Goal: Transaction & Acquisition: Purchase product/service

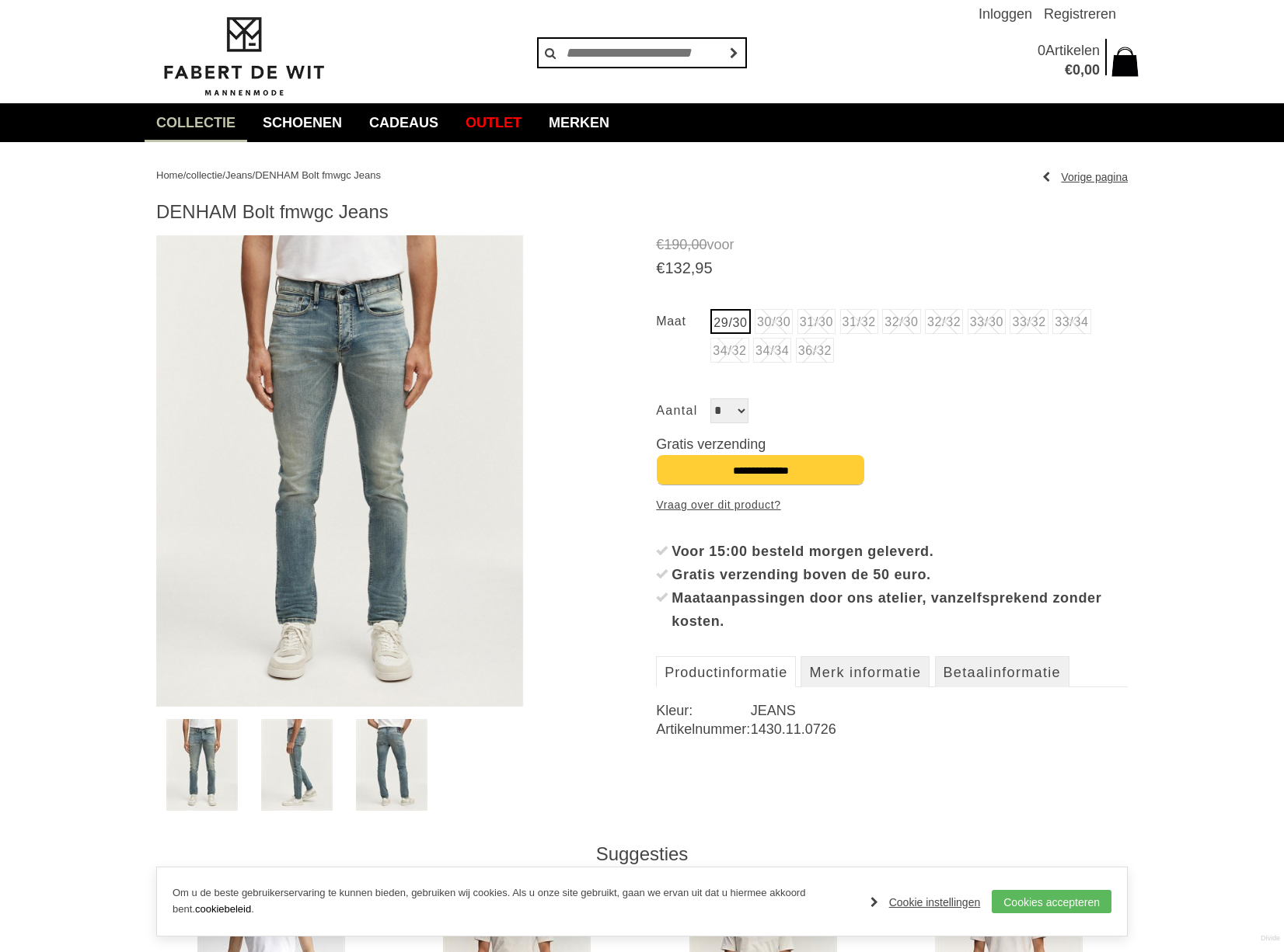
scroll to position [28, 0]
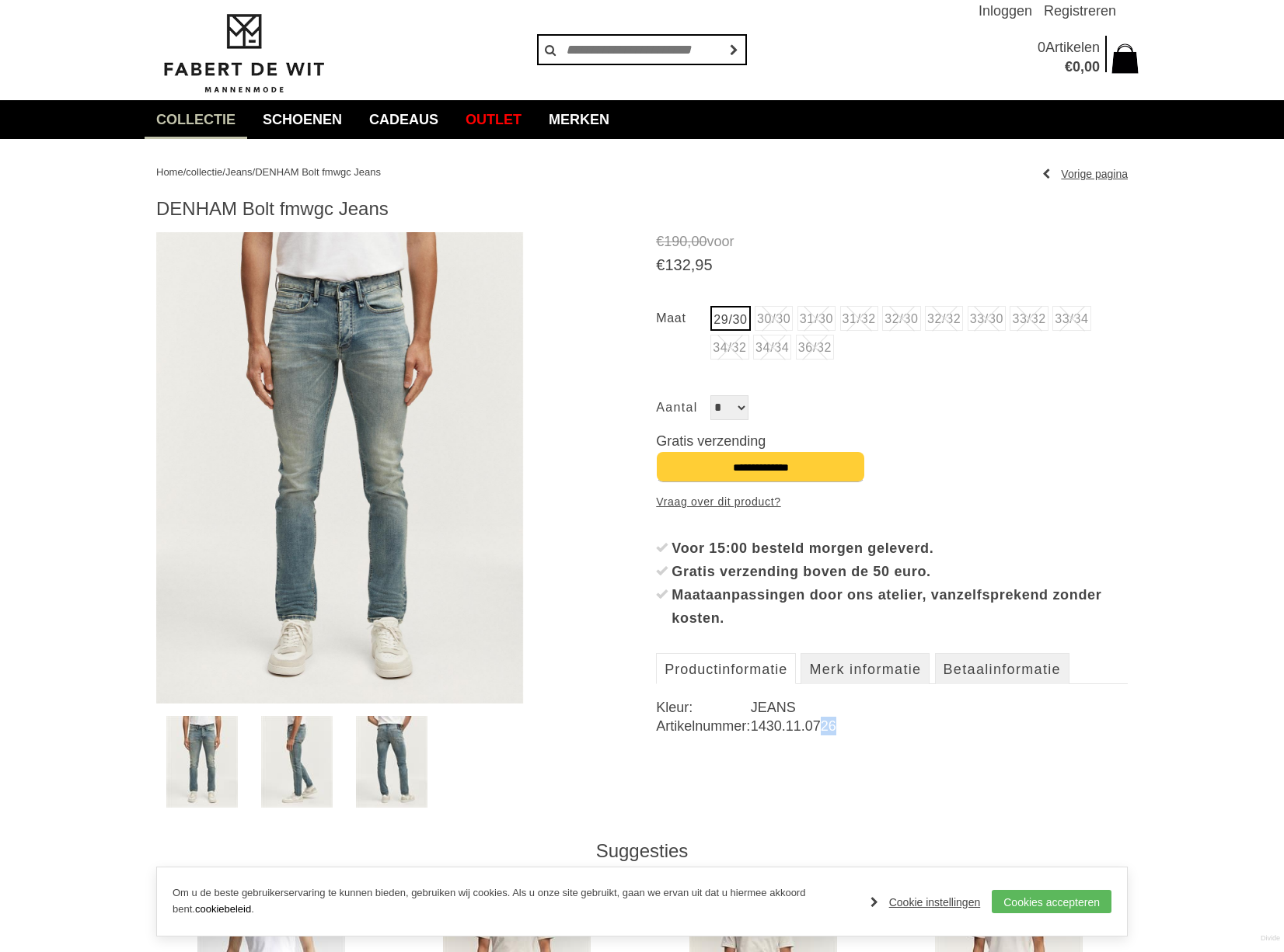
drag, startPoint x: 829, startPoint y: 725, endPoint x: 816, endPoint y: 719, distance: 14.3
click at [816, 719] on dd "1430.11.0726" at bounding box center [939, 726] width 377 height 19
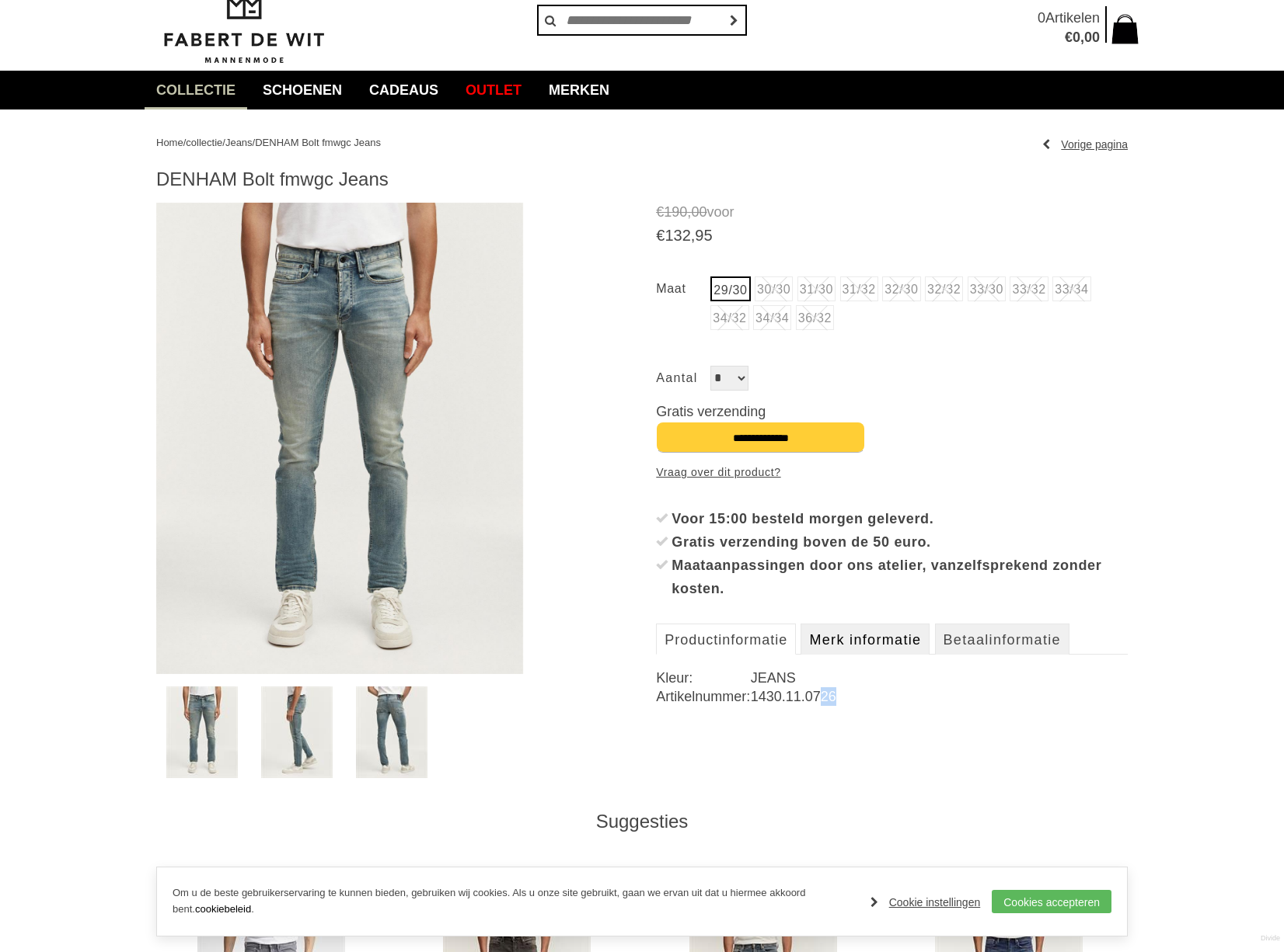
click at [902, 640] on link "Merk informatie" at bounding box center [865, 639] width 129 height 31
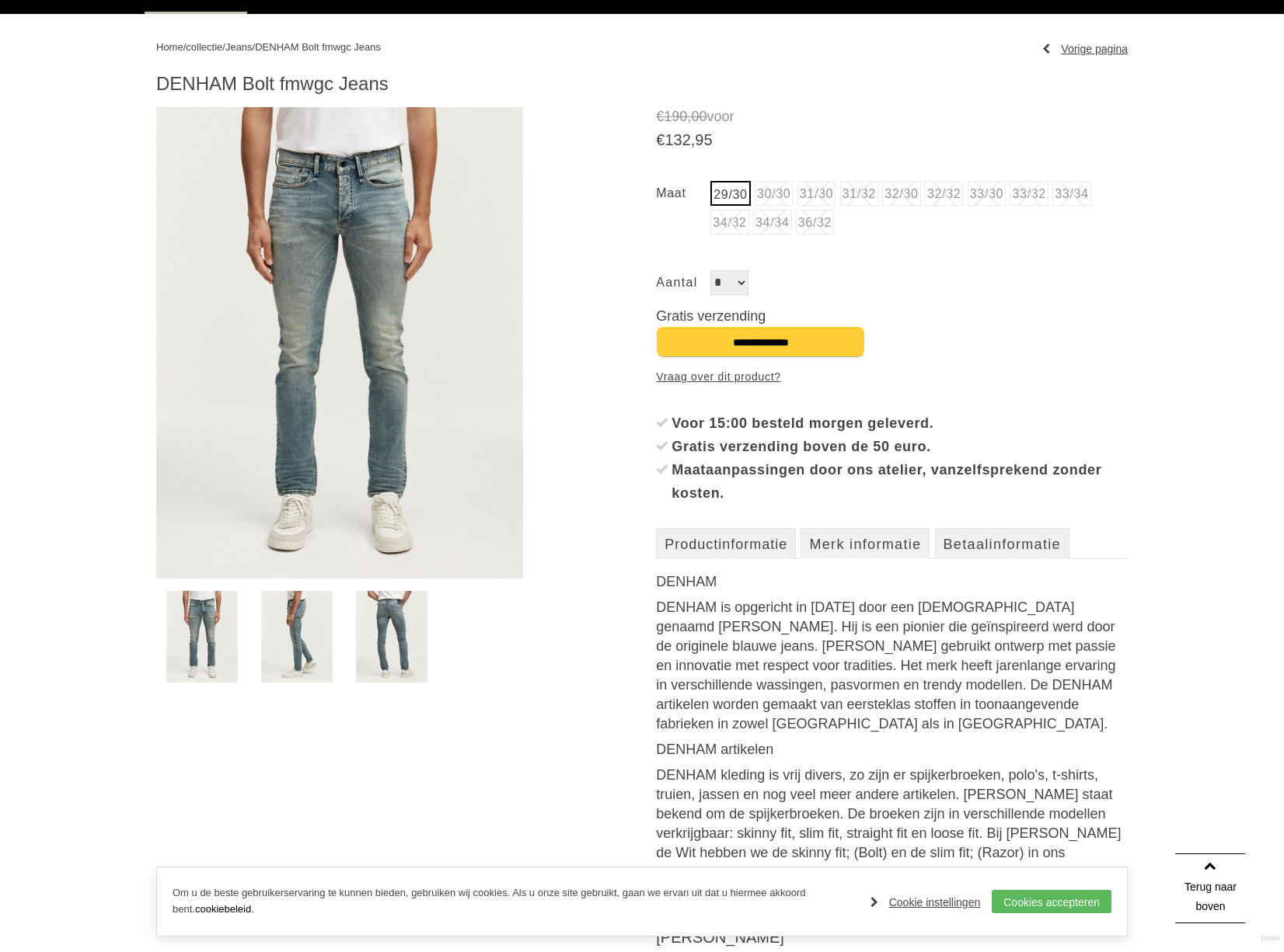
scroll to position [0, 0]
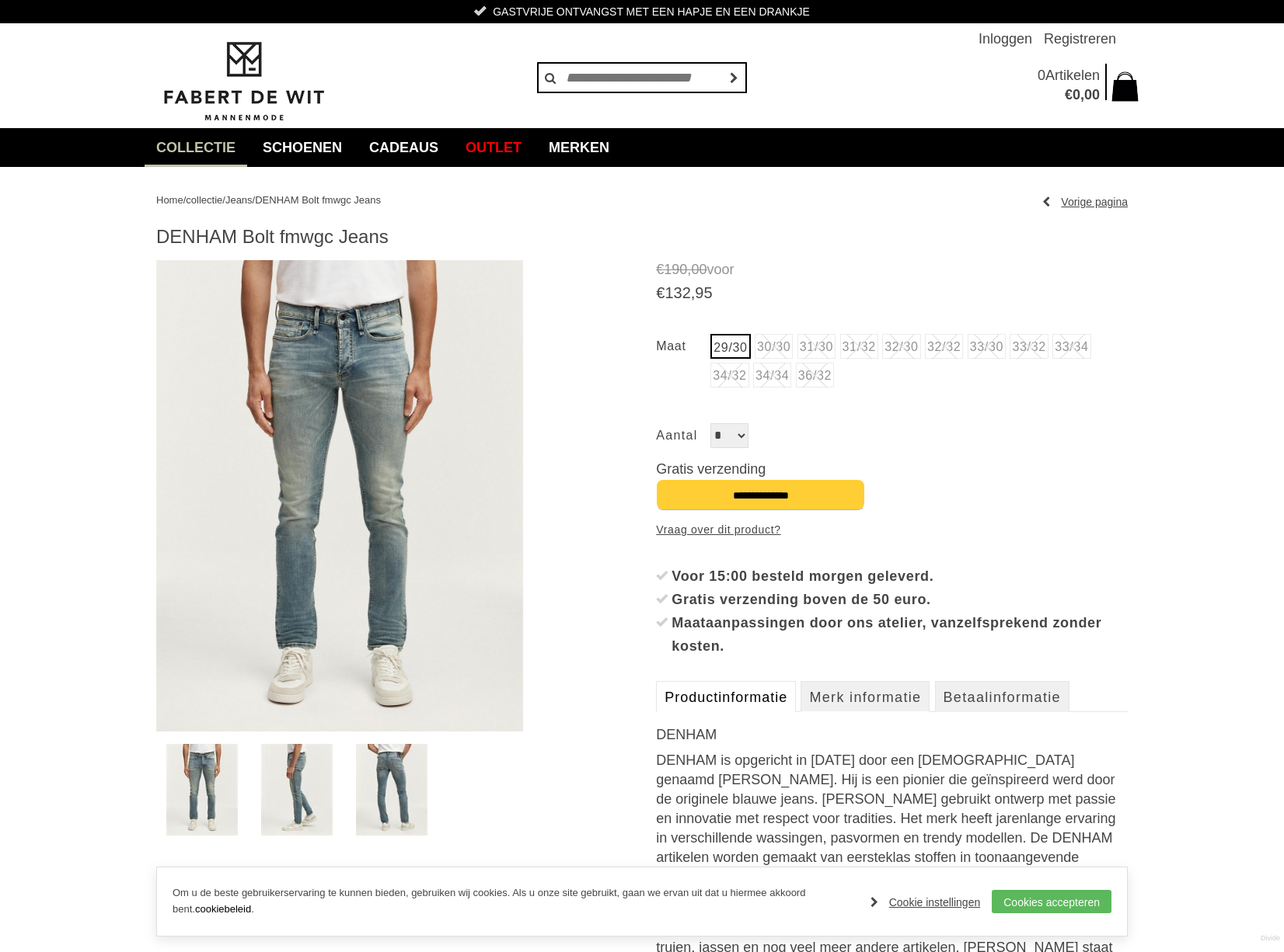
click at [734, 696] on link "Productinformatie" at bounding box center [726, 696] width 140 height 31
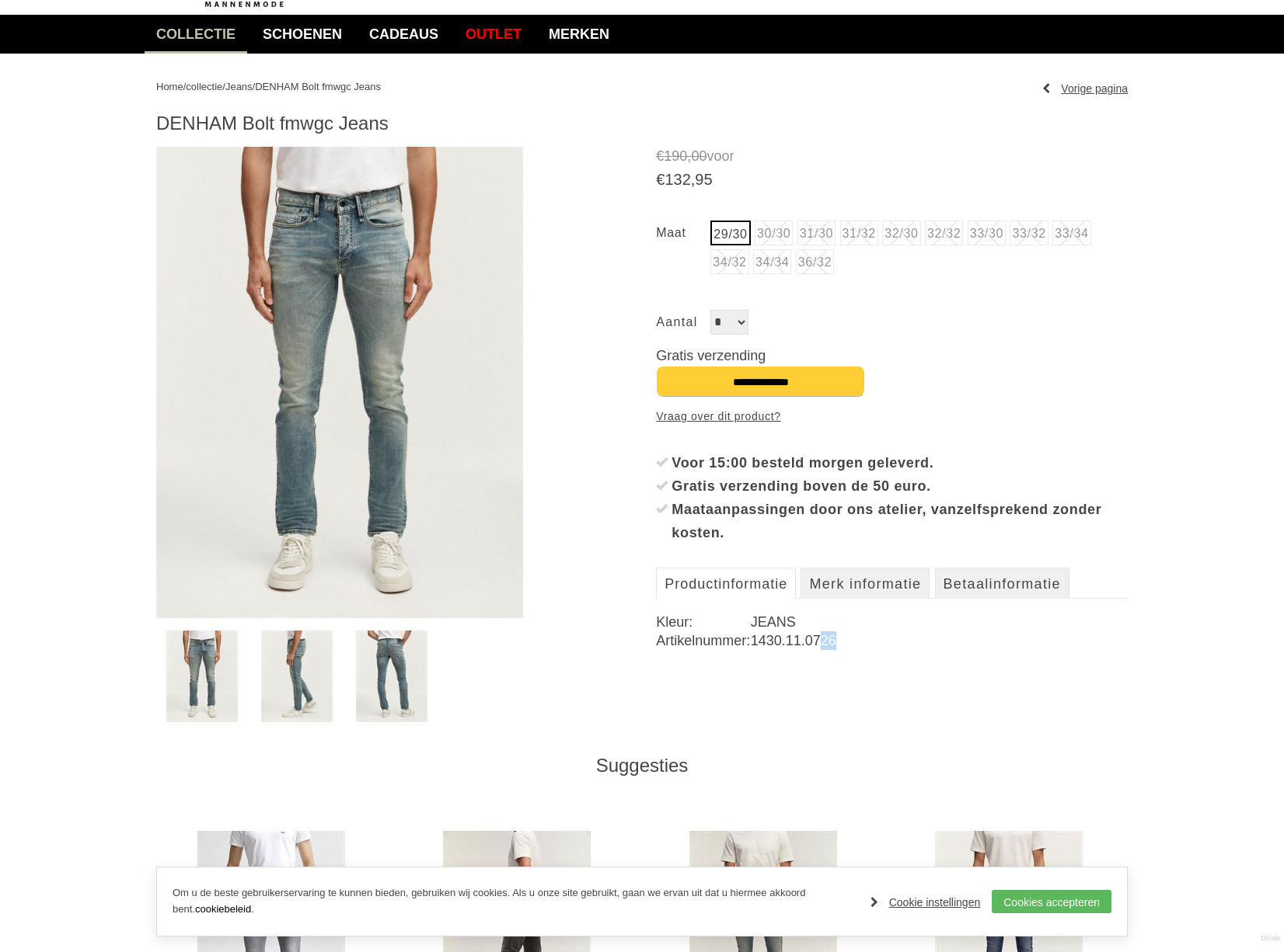
scroll to position [395, 0]
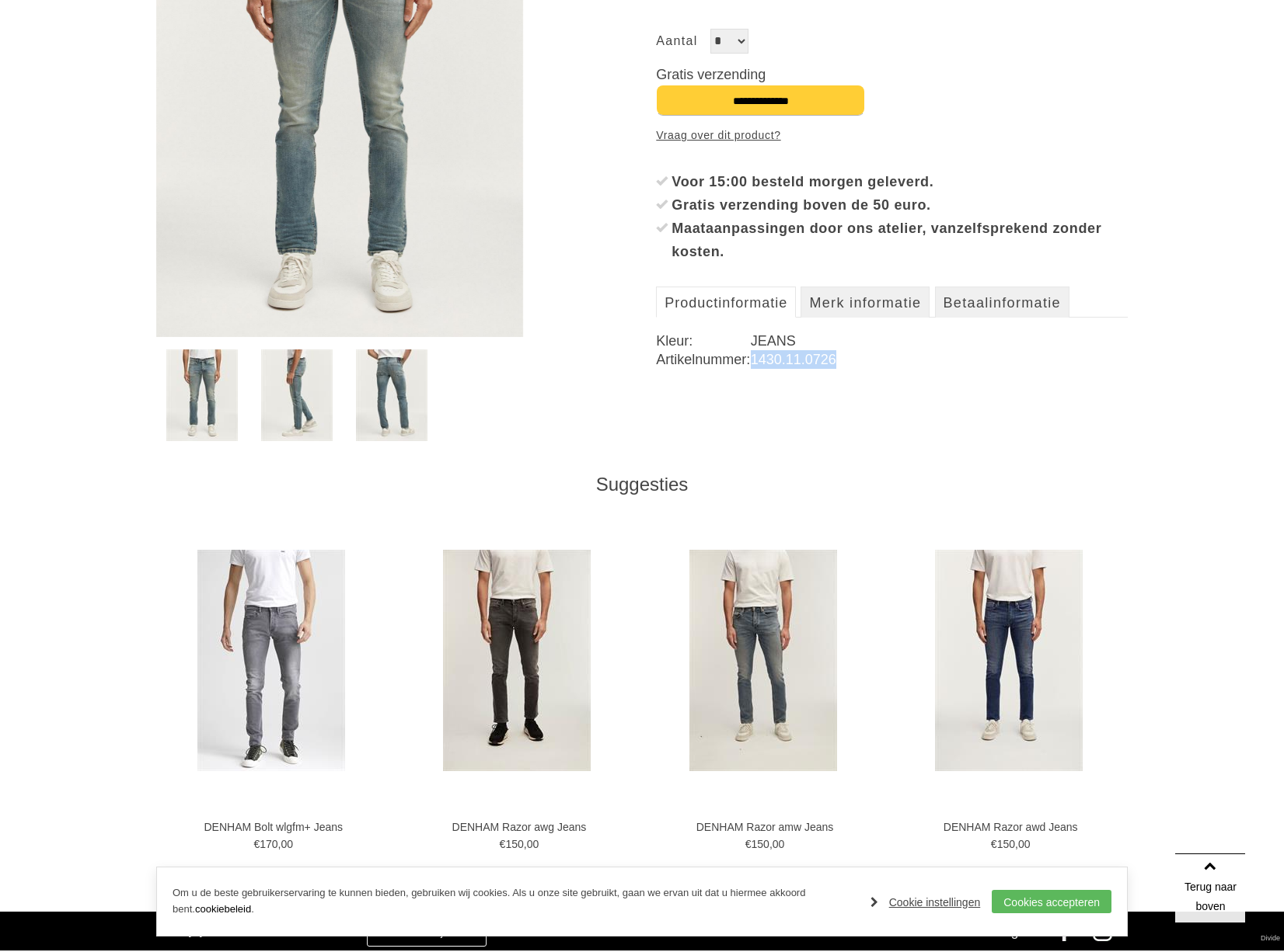
drag, startPoint x: 750, startPoint y: 364, endPoint x: 847, endPoint y: 367, distance: 97.0
click at [847, 367] on dd "1430.11.0726" at bounding box center [939, 360] width 377 height 19
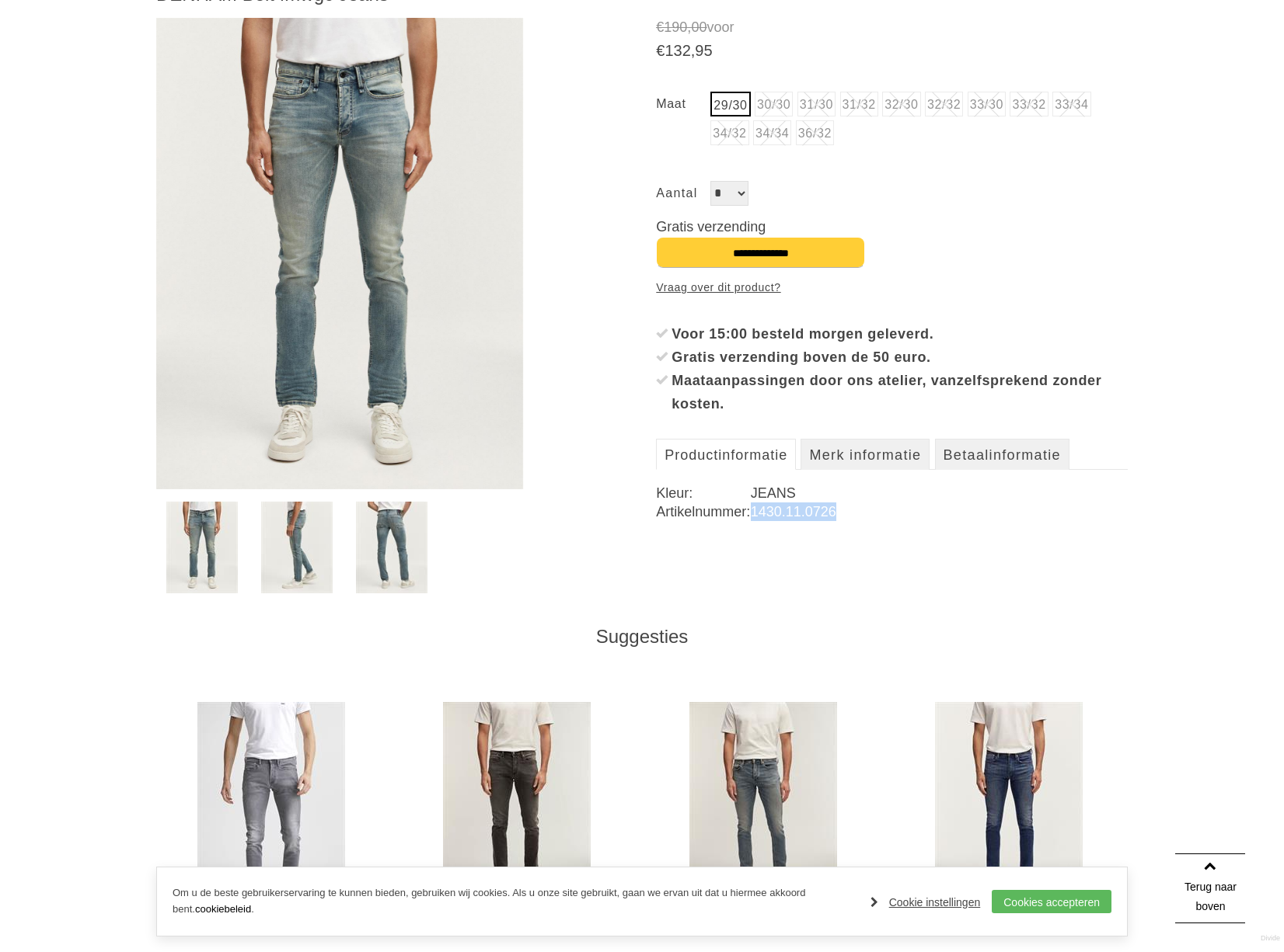
scroll to position [0, 0]
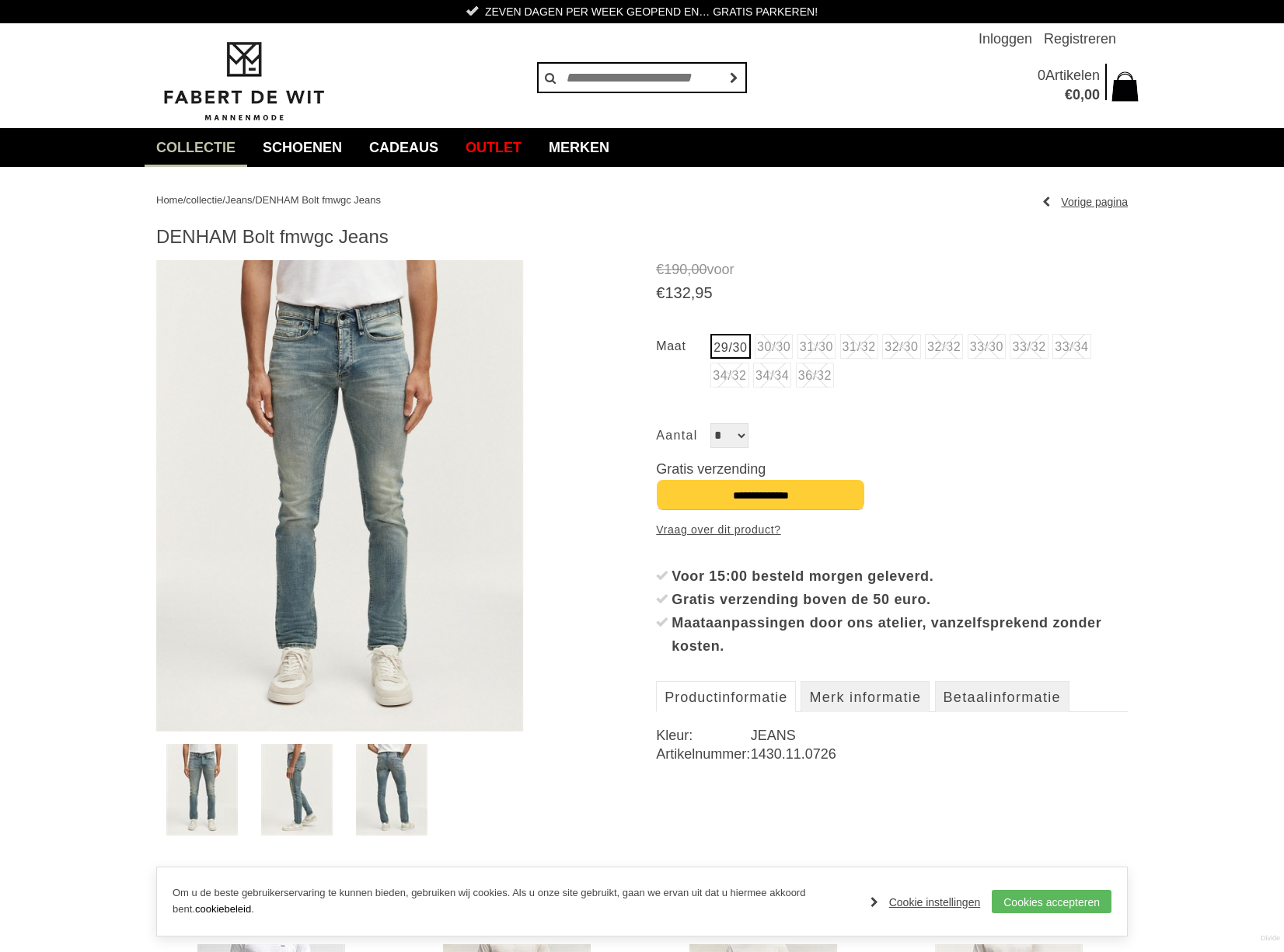
click at [870, 347] on li "31/32" at bounding box center [859, 346] width 38 height 25
click at [870, 348] on li "31/32" at bounding box center [859, 346] width 38 height 25
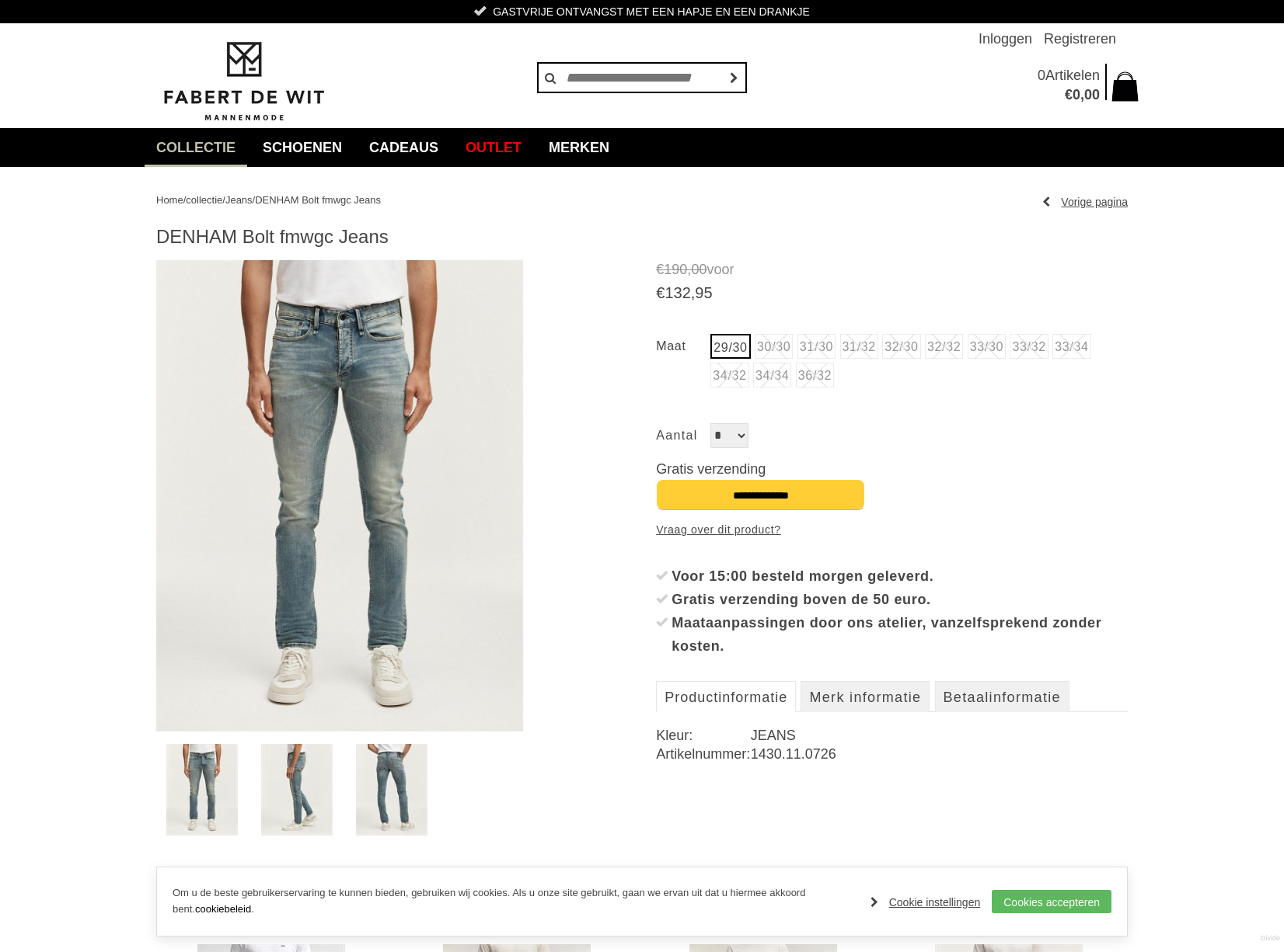
click at [870, 348] on li "31/32" at bounding box center [859, 346] width 38 height 25
click at [252, 203] on span "Jeans" at bounding box center [239, 200] width 27 height 12
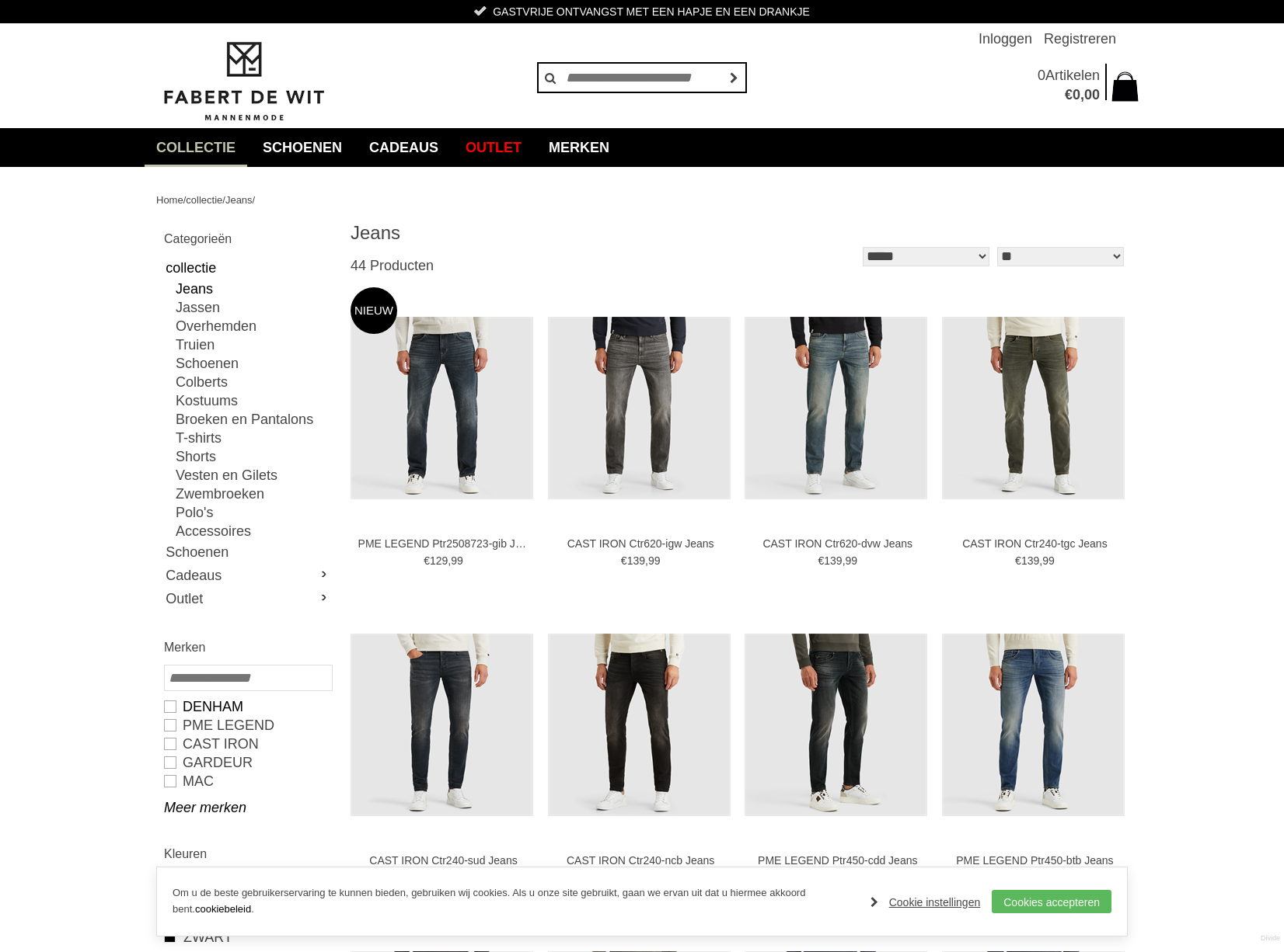
click at [226, 704] on link "DENHAM" at bounding box center [247, 707] width 167 height 19
type input "***"
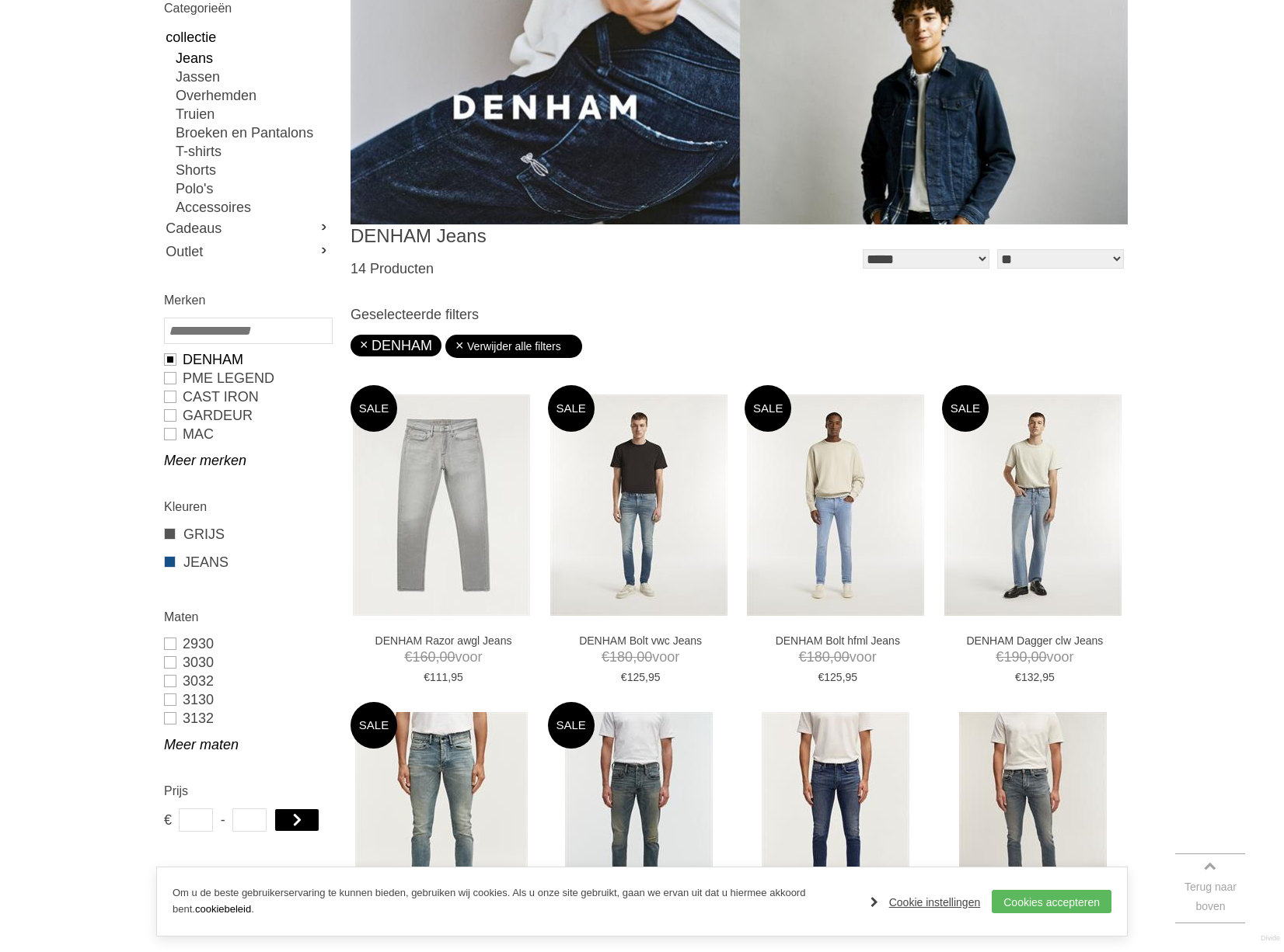
scroll to position [362, 0]
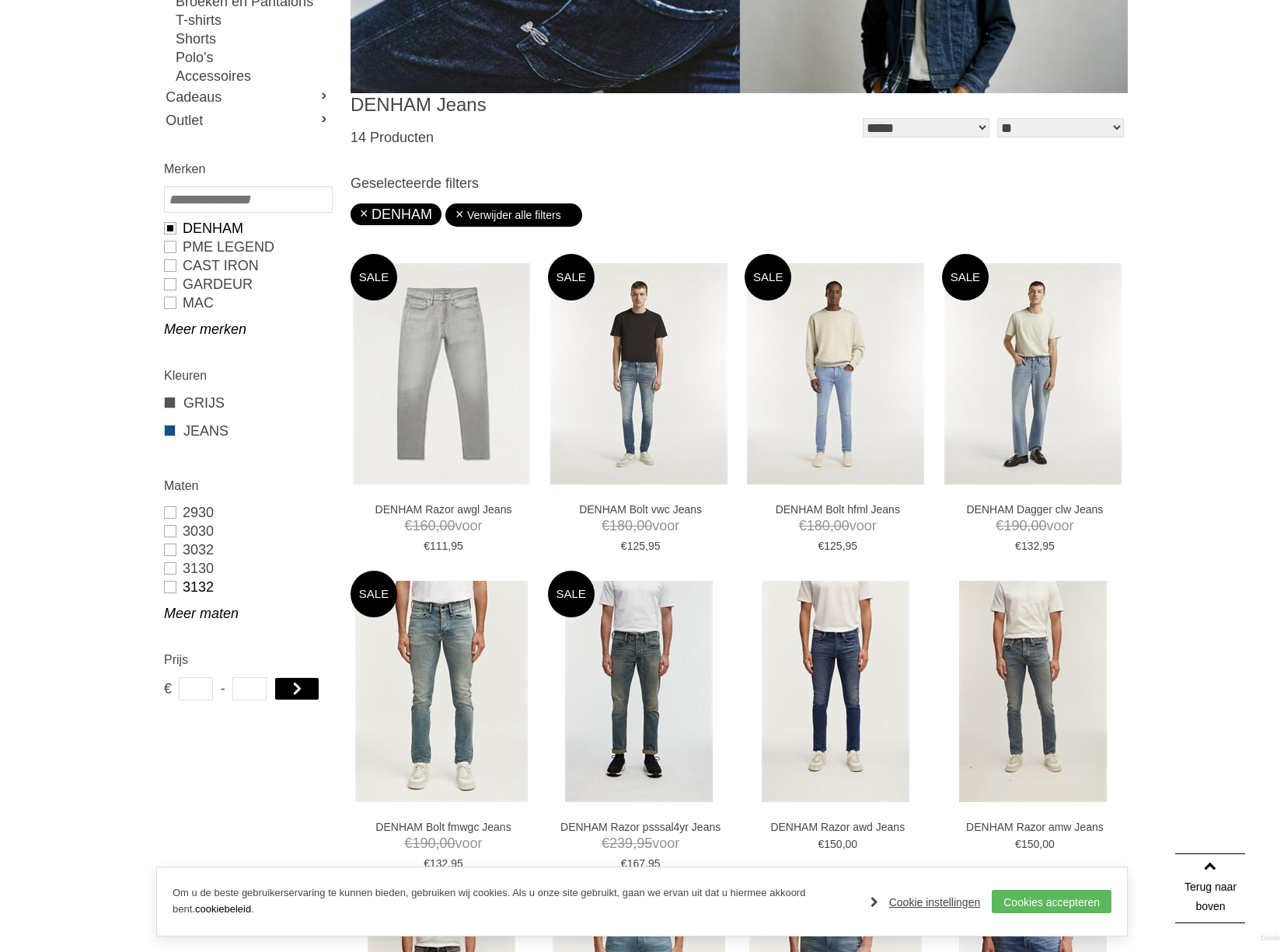
click at [196, 591] on link "3132" at bounding box center [247, 587] width 167 height 19
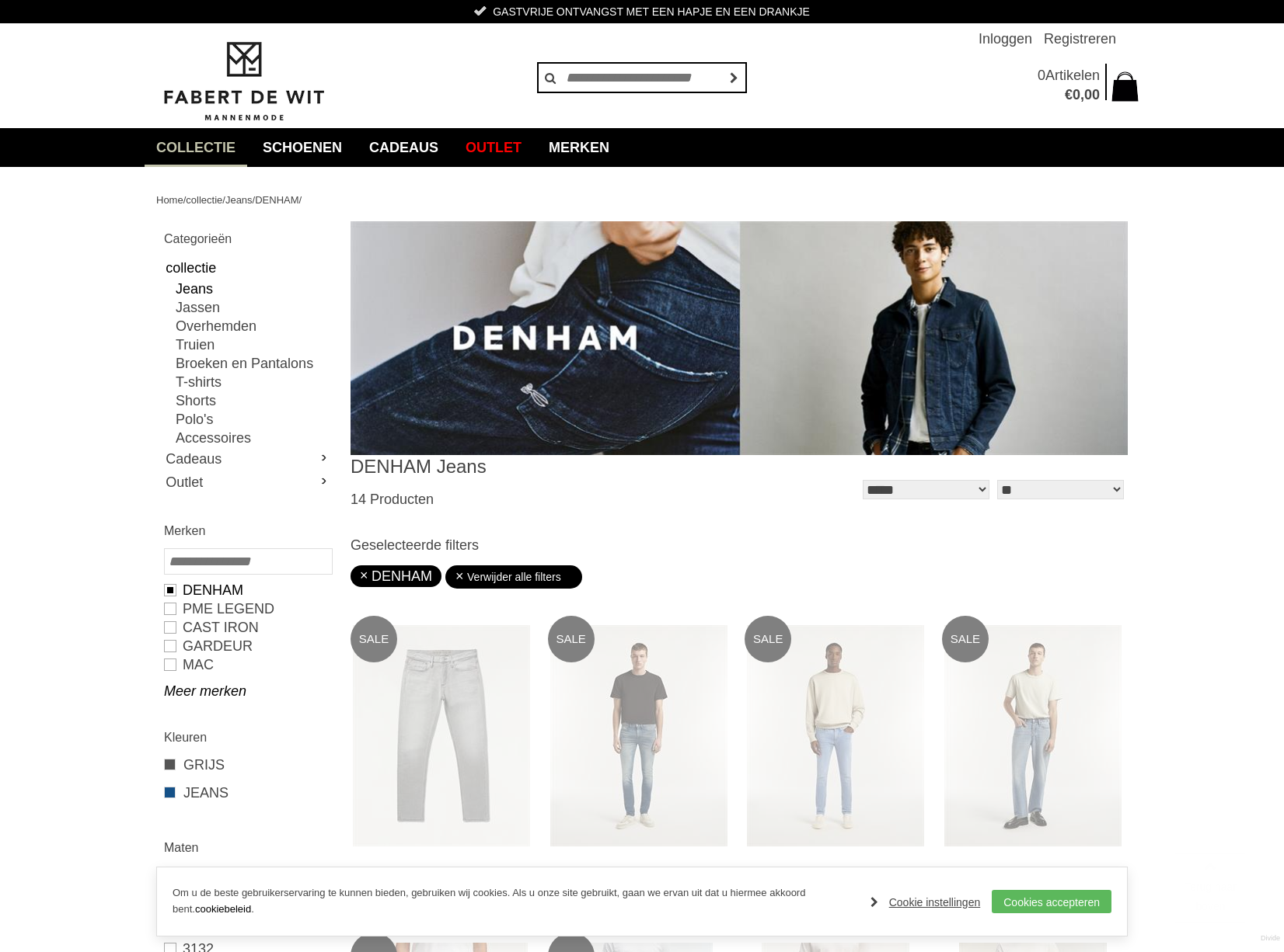
type input "**"
type input "***"
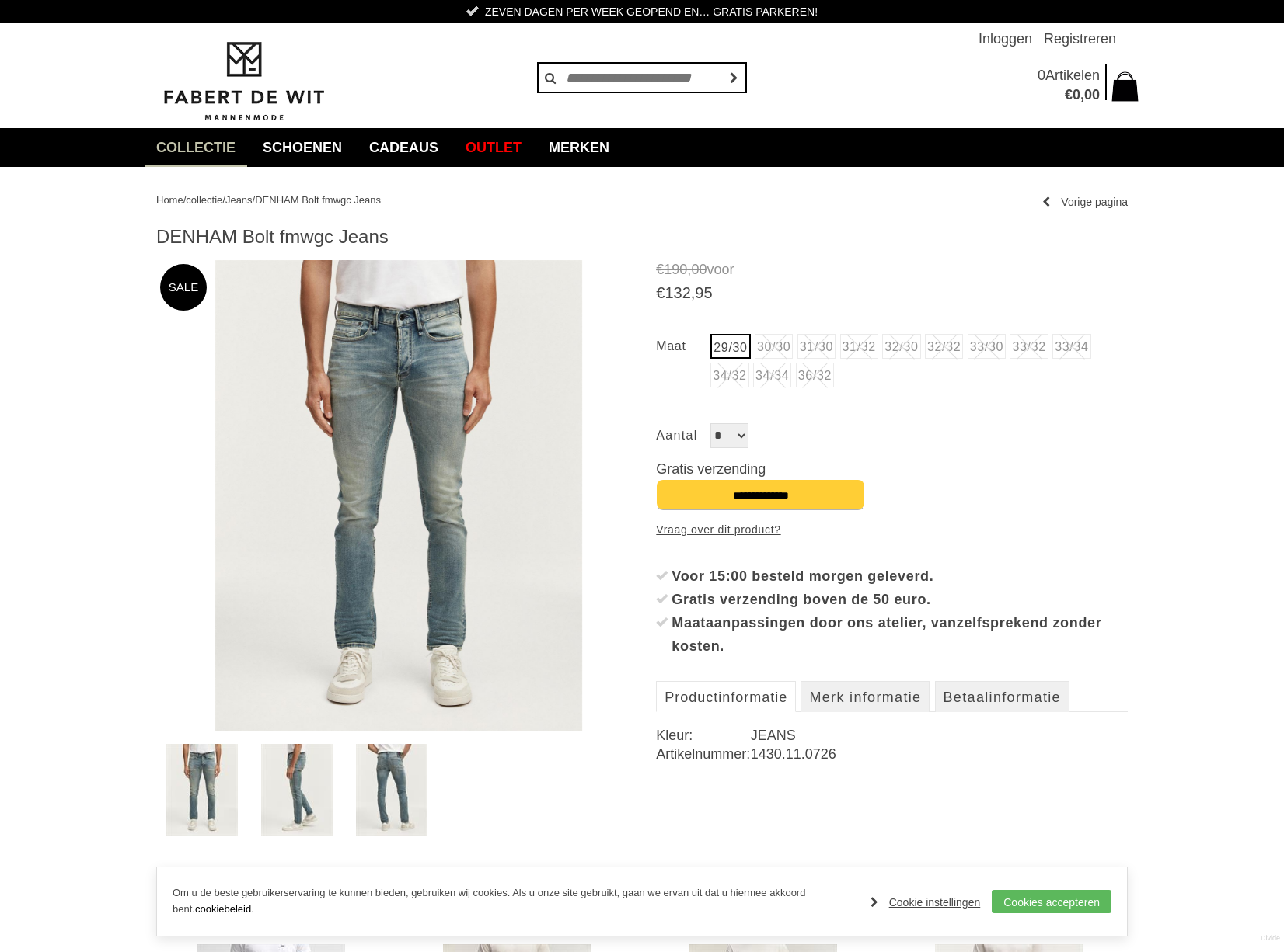
drag, startPoint x: 356, startPoint y: 494, endPoint x: 653, endPoint y: 520, distance: 298.1
